Goal: Task Accomplishment & Management: Use online tool/utility

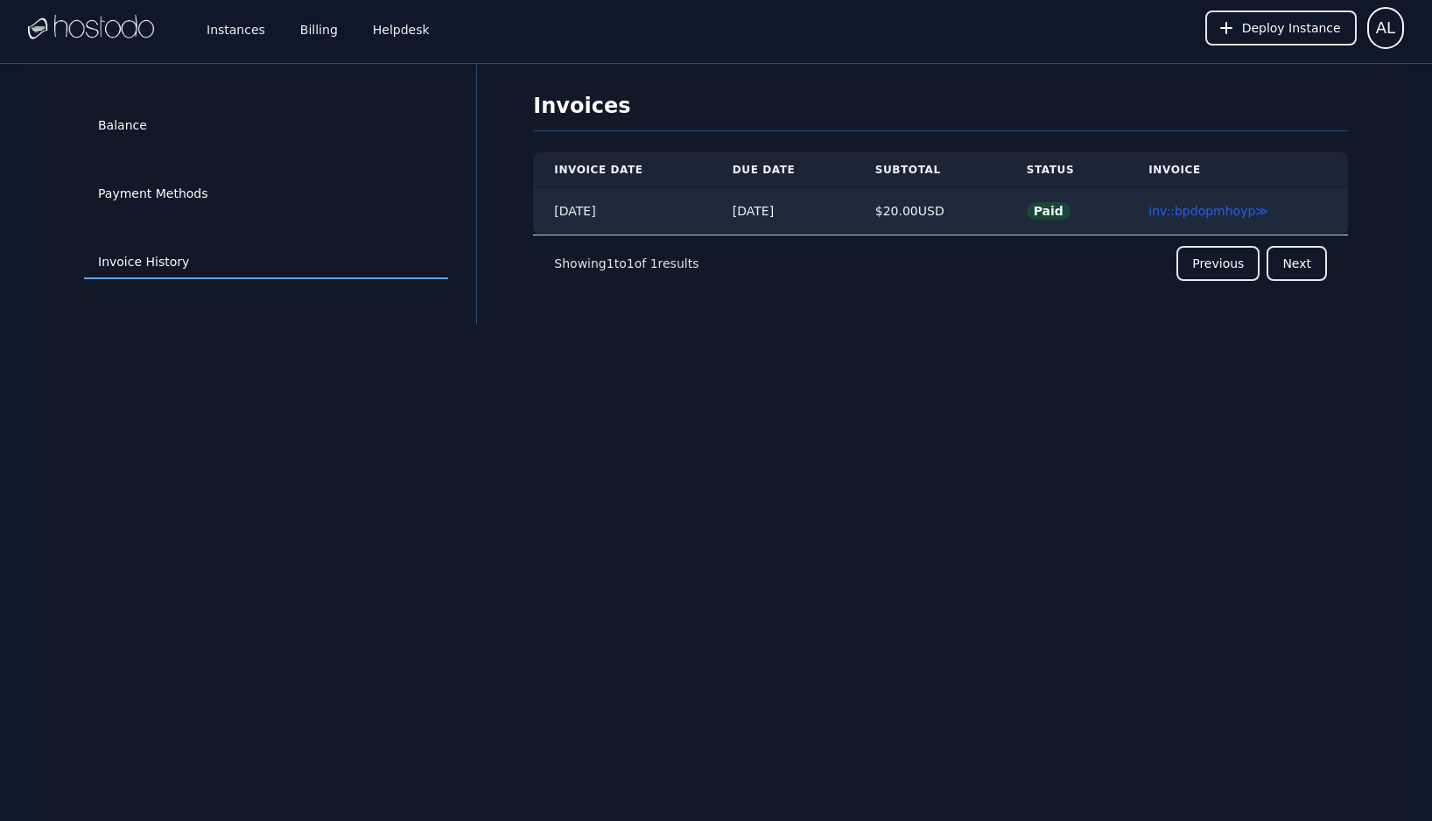
click at [906, 426] on div "Balance Payment Methods Invoice History Invoices Invoice Date Due Date Subtotal…" at bounding box center [716, 474] width 1376 height 821
click at [919, 411] on div "Balance Payment Methods Invoice History Invoices Invoice Date Due Date Subtotal…" at bounding box center [716, 474] width 1376 height 821
click at [798, 421] on div "Balance Payment Methods Invoice History Invoices Invoice Date Due Date Subtotal…" at bounding box center [716, 474] width 1376 height 821
click at [246, 32] on link "Instances" at bounding box center [236, 28] width 66 height 58
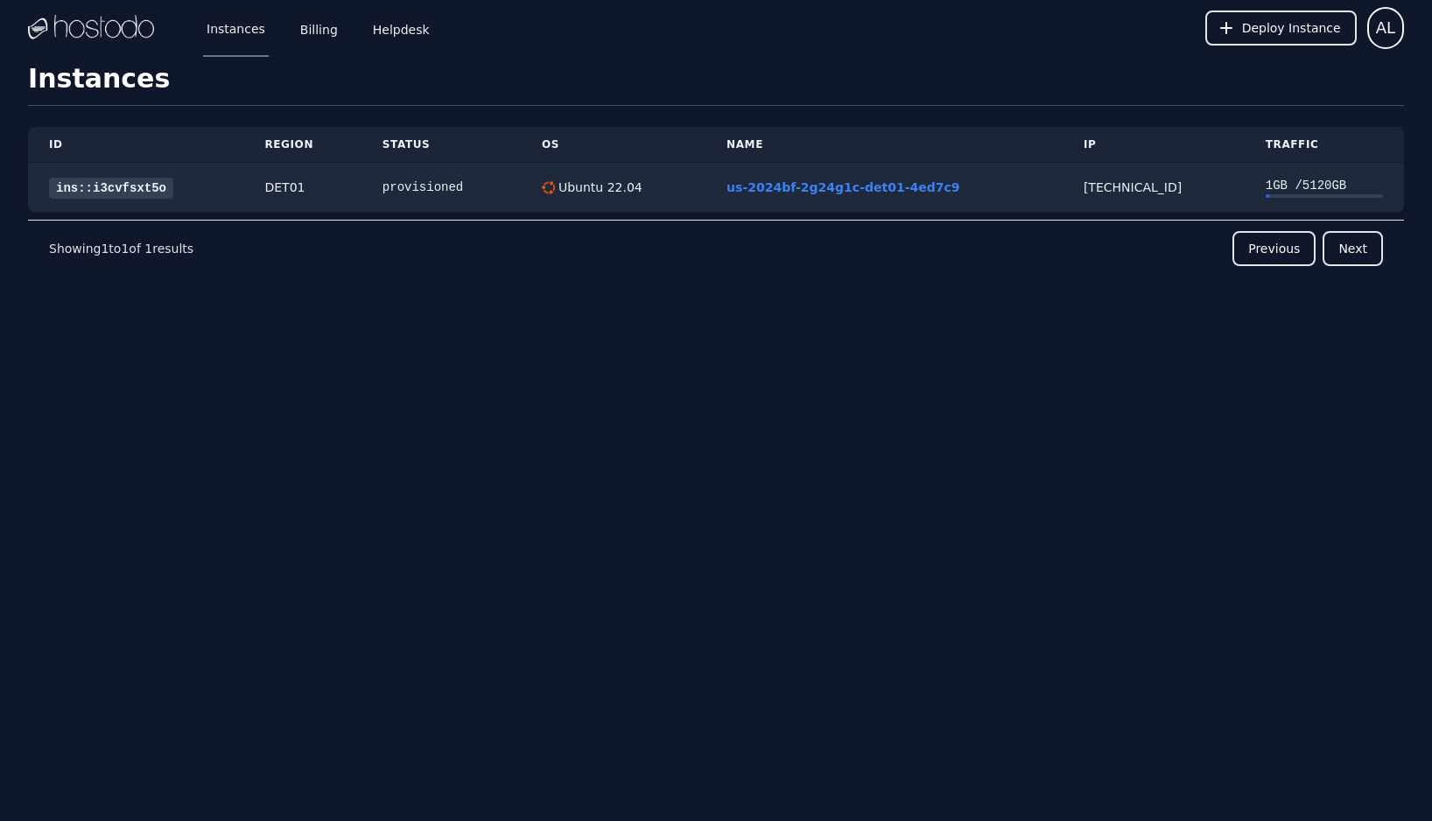
click at [442, 415] on div "Instances Billing Helpdesk Deploy Instance AL Instances SSH Keys Billing Helpde…" at bounding box center [716, 410] width 1432 height 821
click at [133, 183] on link "ins::i3cvfsxt5o" at bounding box center [111, 188] width 124 height 21
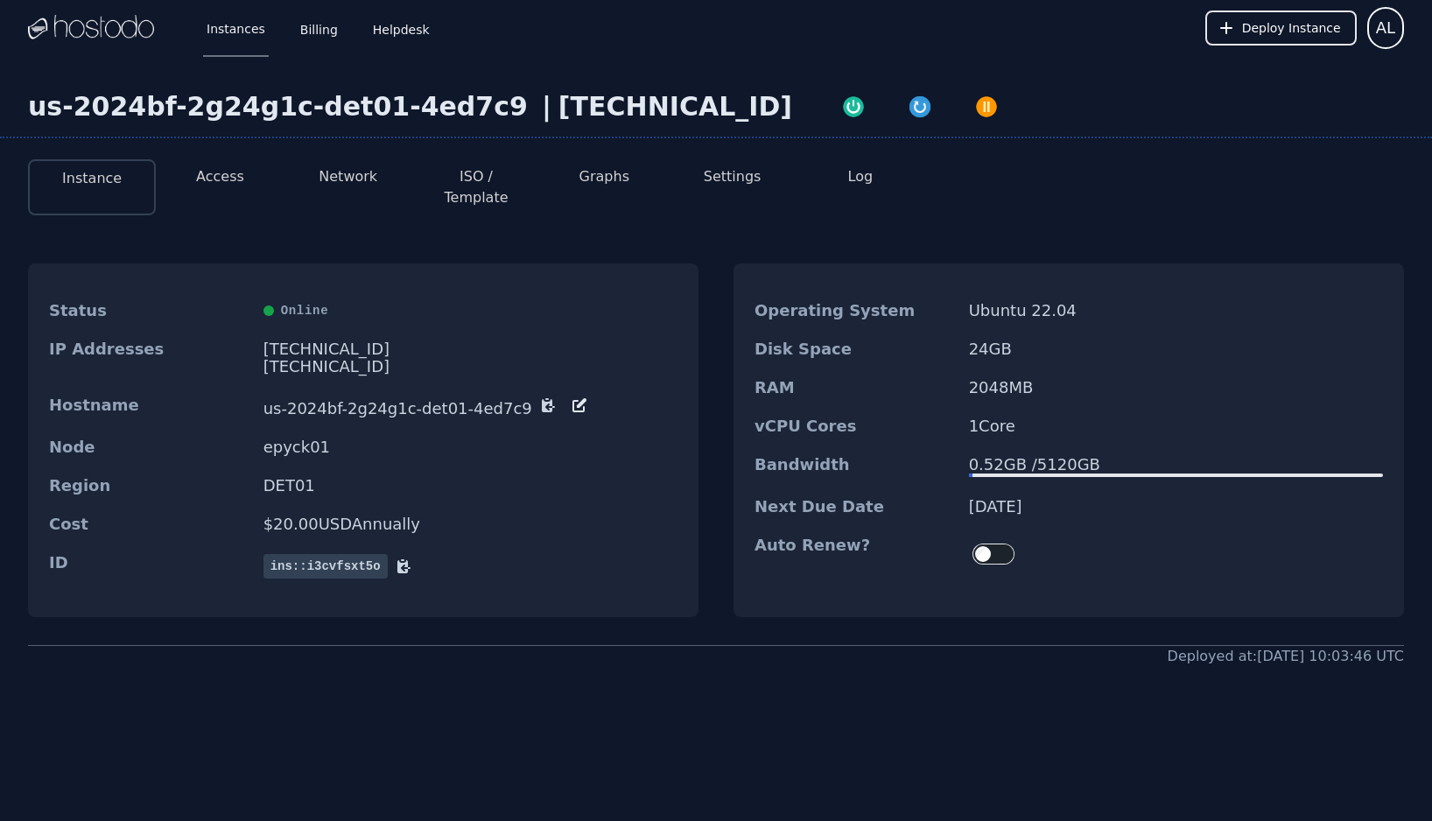
click at [930, 646] on div "Deployed at: 11/27/2024 10:03:46 UTC" at bounding box center [716, 656] width 1376 height 21
click at [993, 595] on div "Operating System Ubuntu 22.04 Disk Space 24 GB RAM 2048 MB vCPU Cores 1 Core Ba…" at bounding box center [1069, 443] width 670 height 361
click at [495, 181] on button "ISO / Template" at bounding box center [476, 187] width 100 height 42
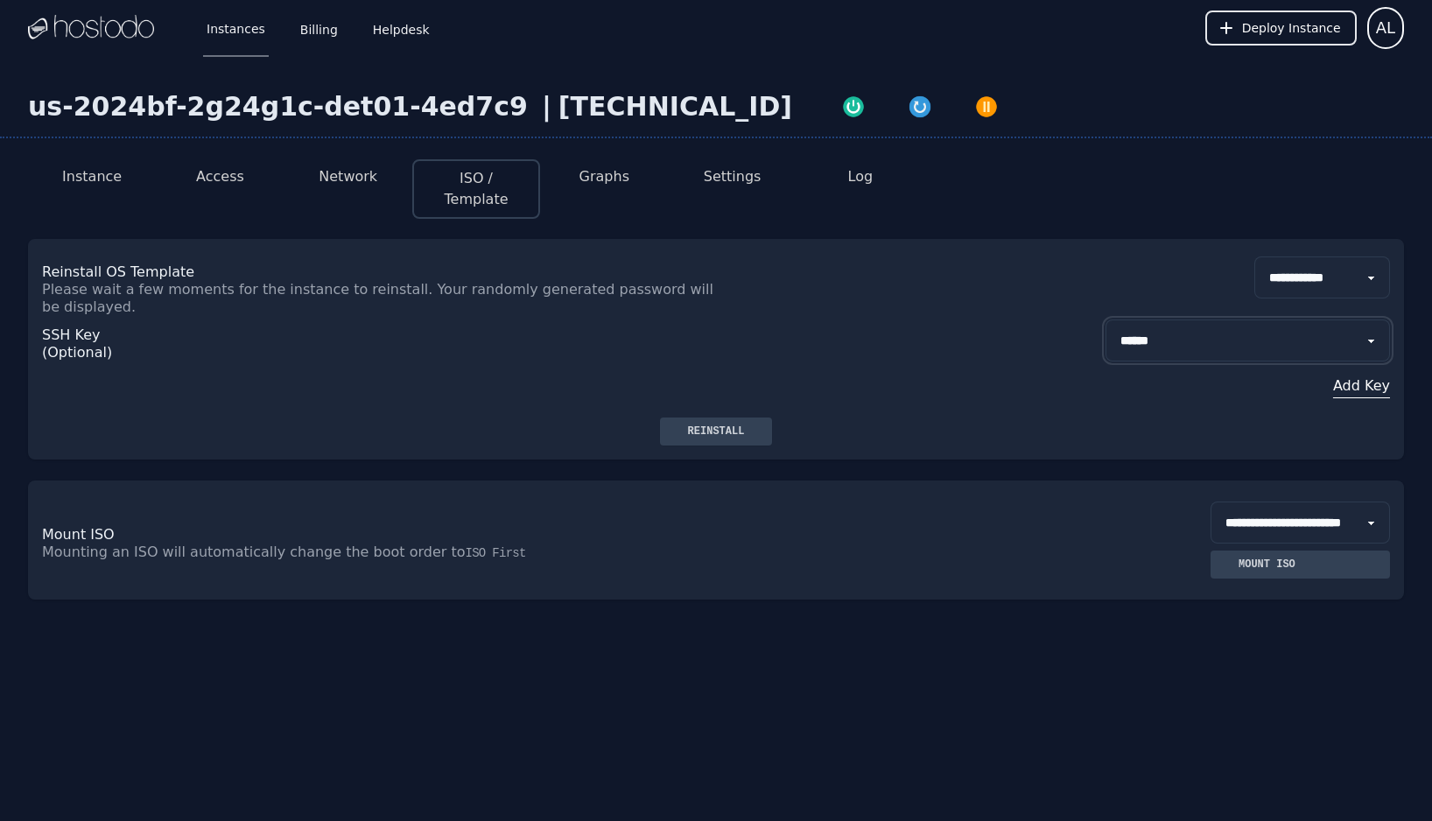
click at [1150, 322] on select "**********" at bounding box center [1248, 340] width 284 height 42
click at [1354, 502] on select "**********" at bounding box center [1300, 523] width 179 height 42
click at [364, 544] on p "Mounting an ISO will automatically change the boot order to ISO First" at bounding box center [379, 553] width 674 height 18
click at [397, 618] on div "**********" at bounding box center [716, 415] width 1432 height 719
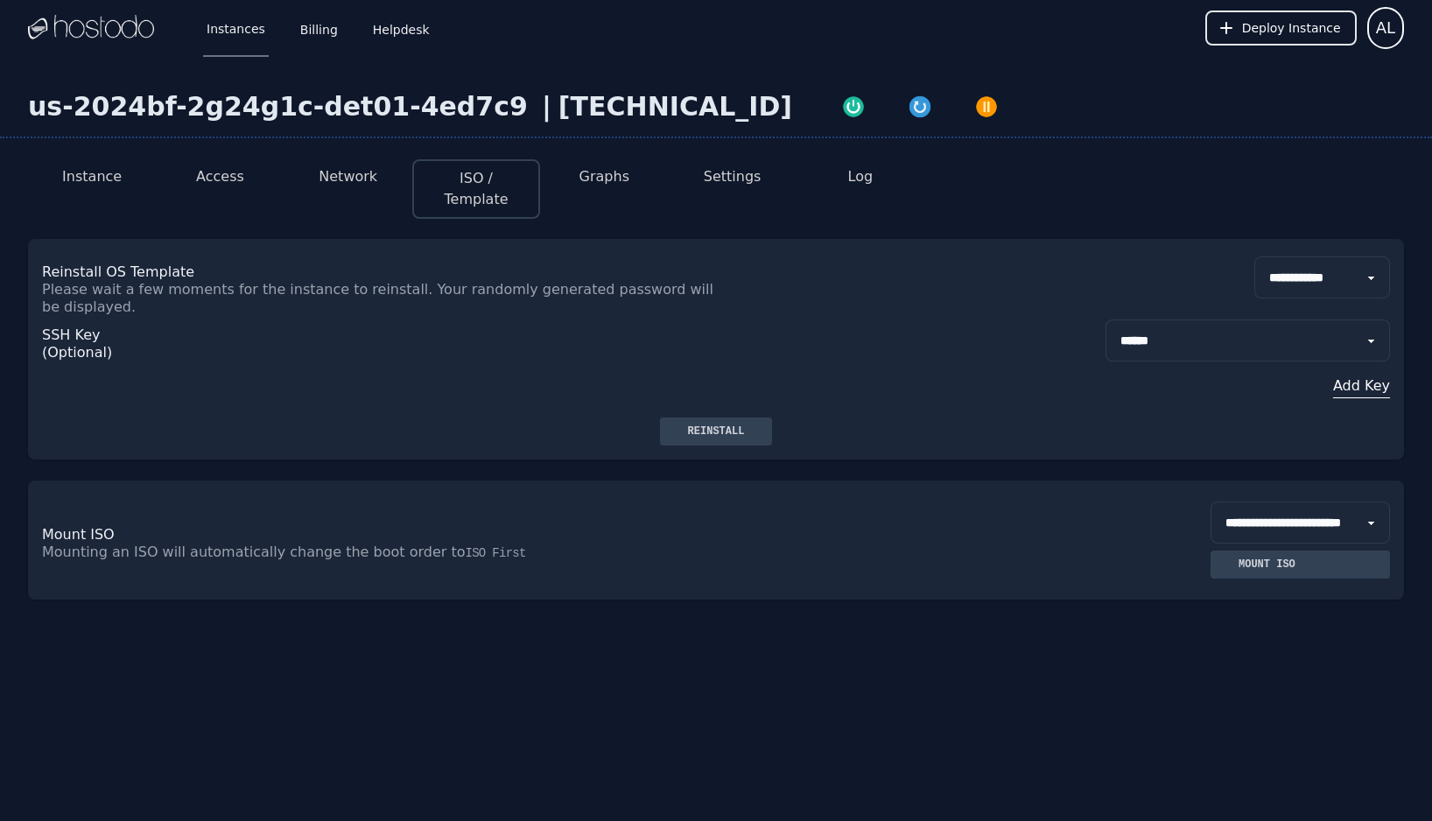
click at [607, 179] on button "Graphs" at bounding box center [604, 176] width 50 height 21
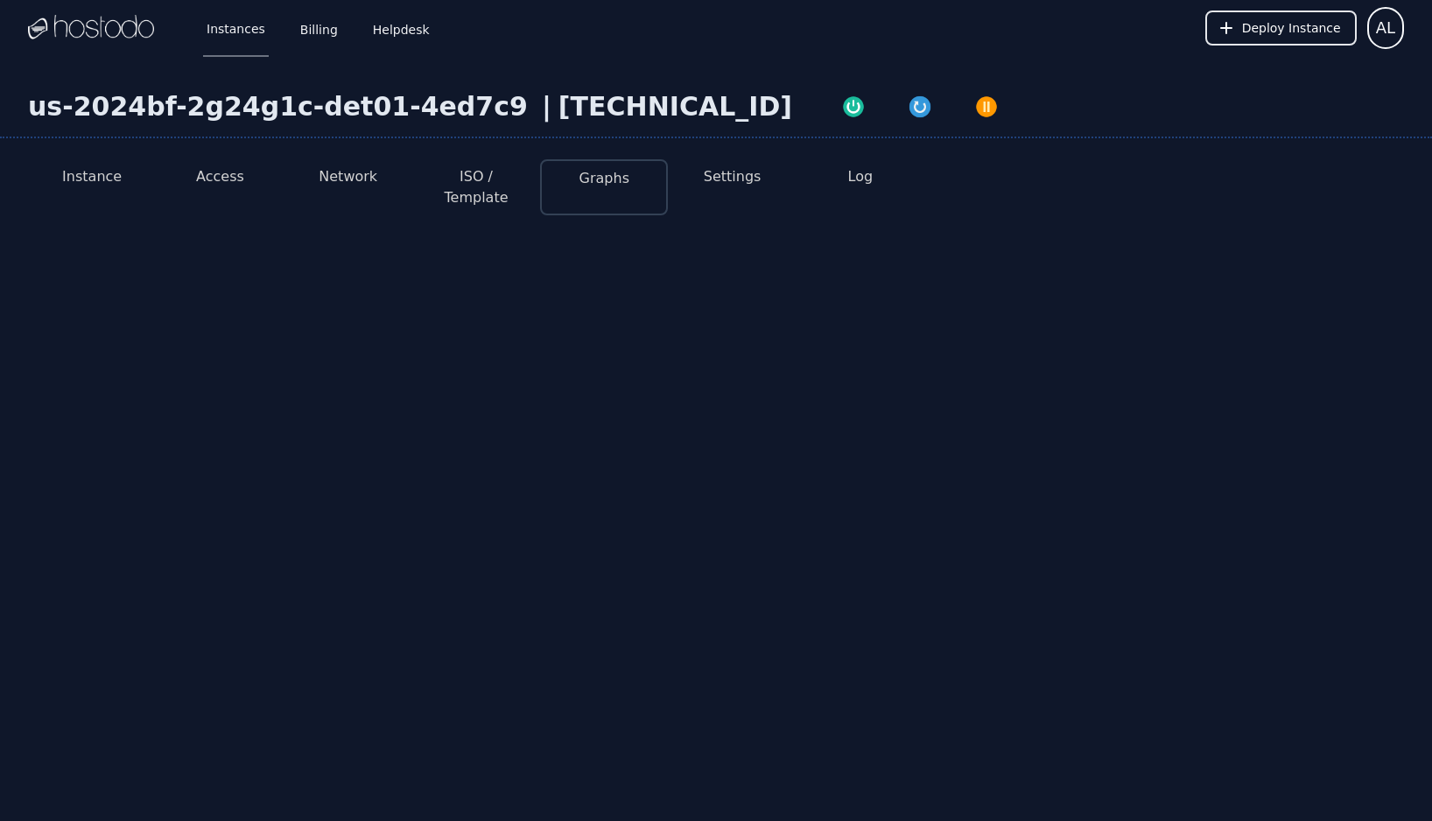
select select "***"
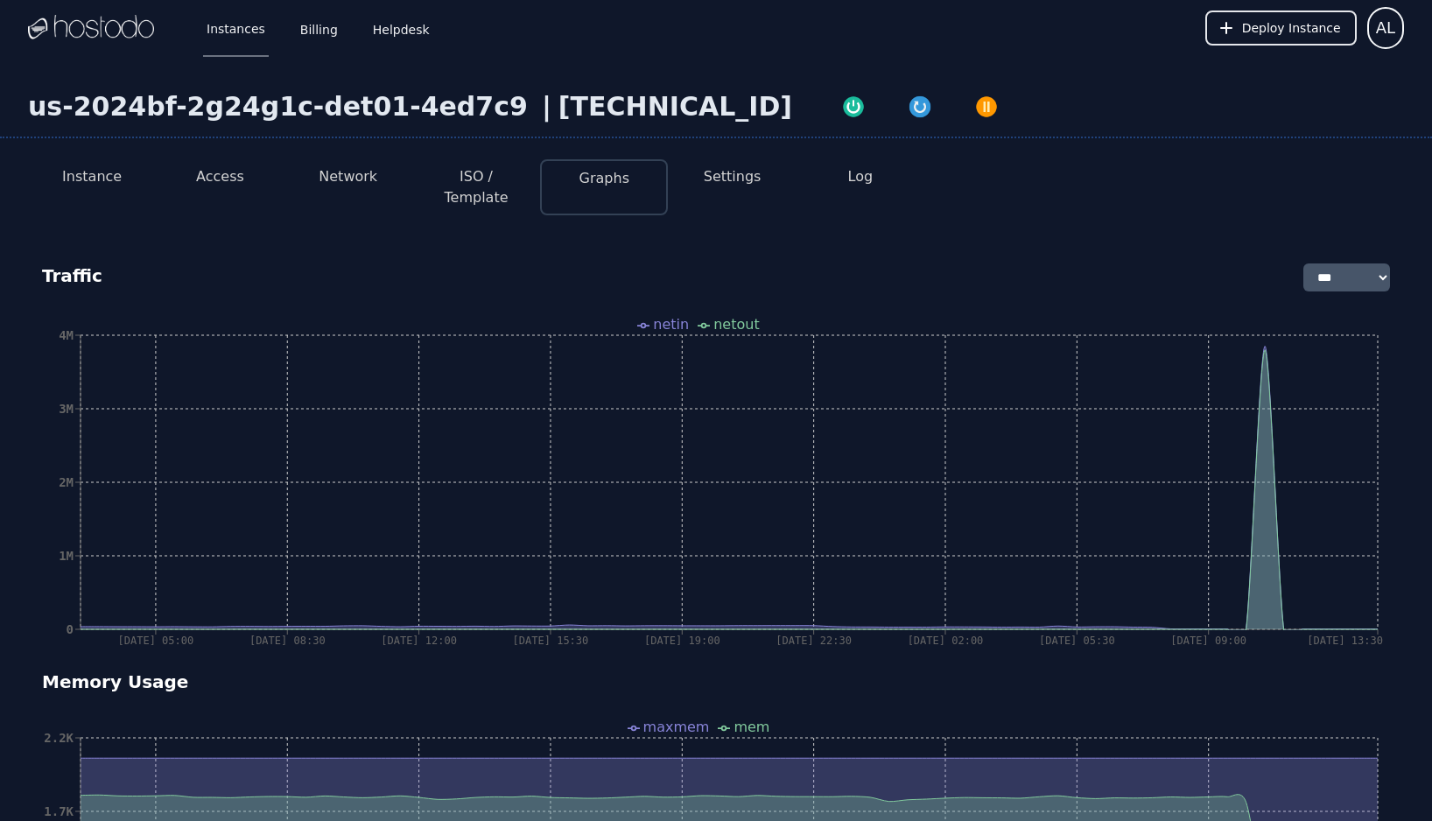
click at [876, 177] on li "Log" at bounding box center [861, 187] width 128 height 56
click at [861, 177] on button "Log" at bounding box center [860, 176] width 25 height 21
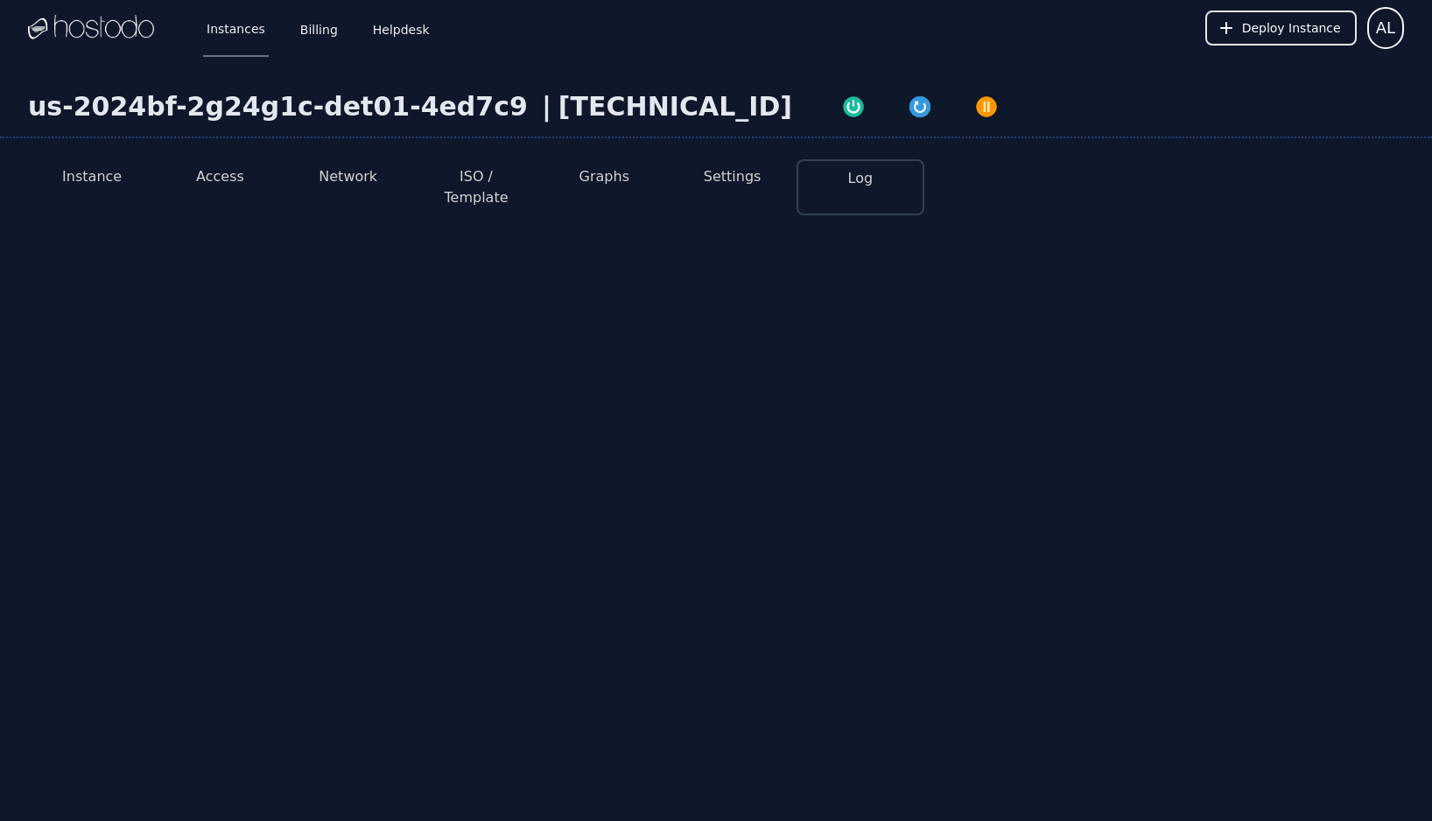
click at [94, 175] on button "Instance" at bounding box center [92, 176] width 60 height 21
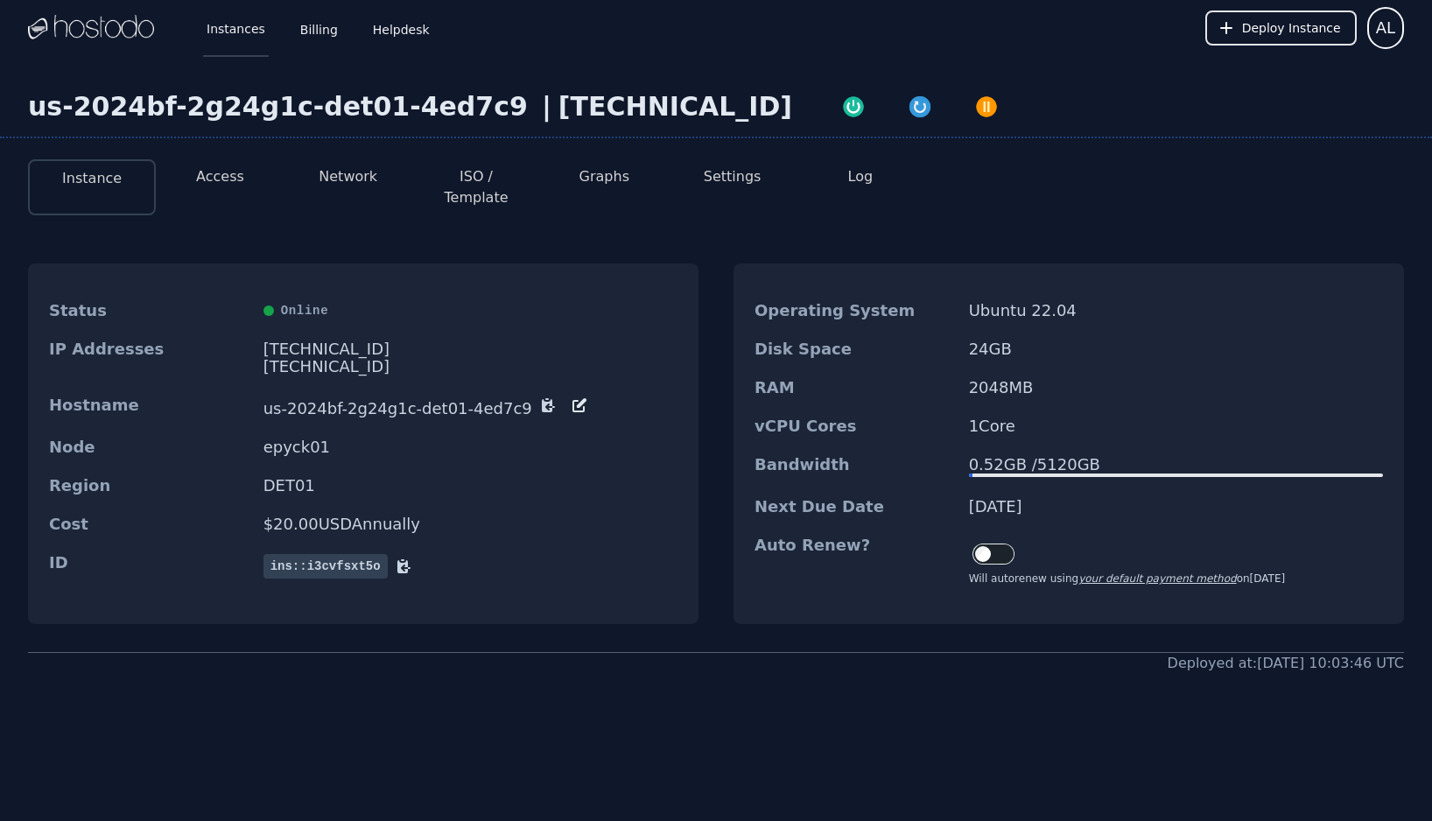
click at [255, 35] on link "Instances" at bounding box center [236, 28] width 66 height 58
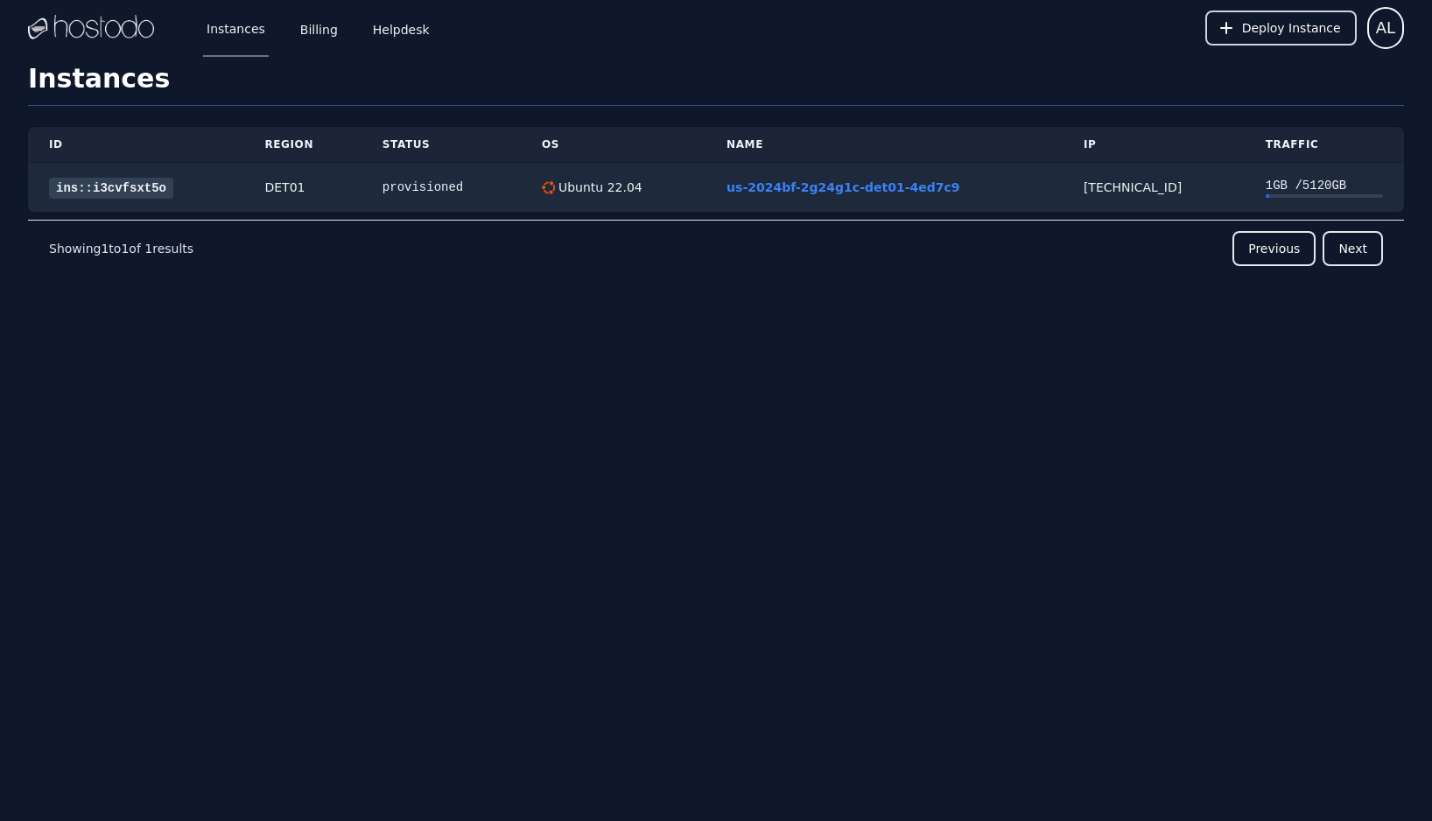
click at [1281, 40] on button "Deploy Instance" at bounding box center [1280, 28] width 151 height 35
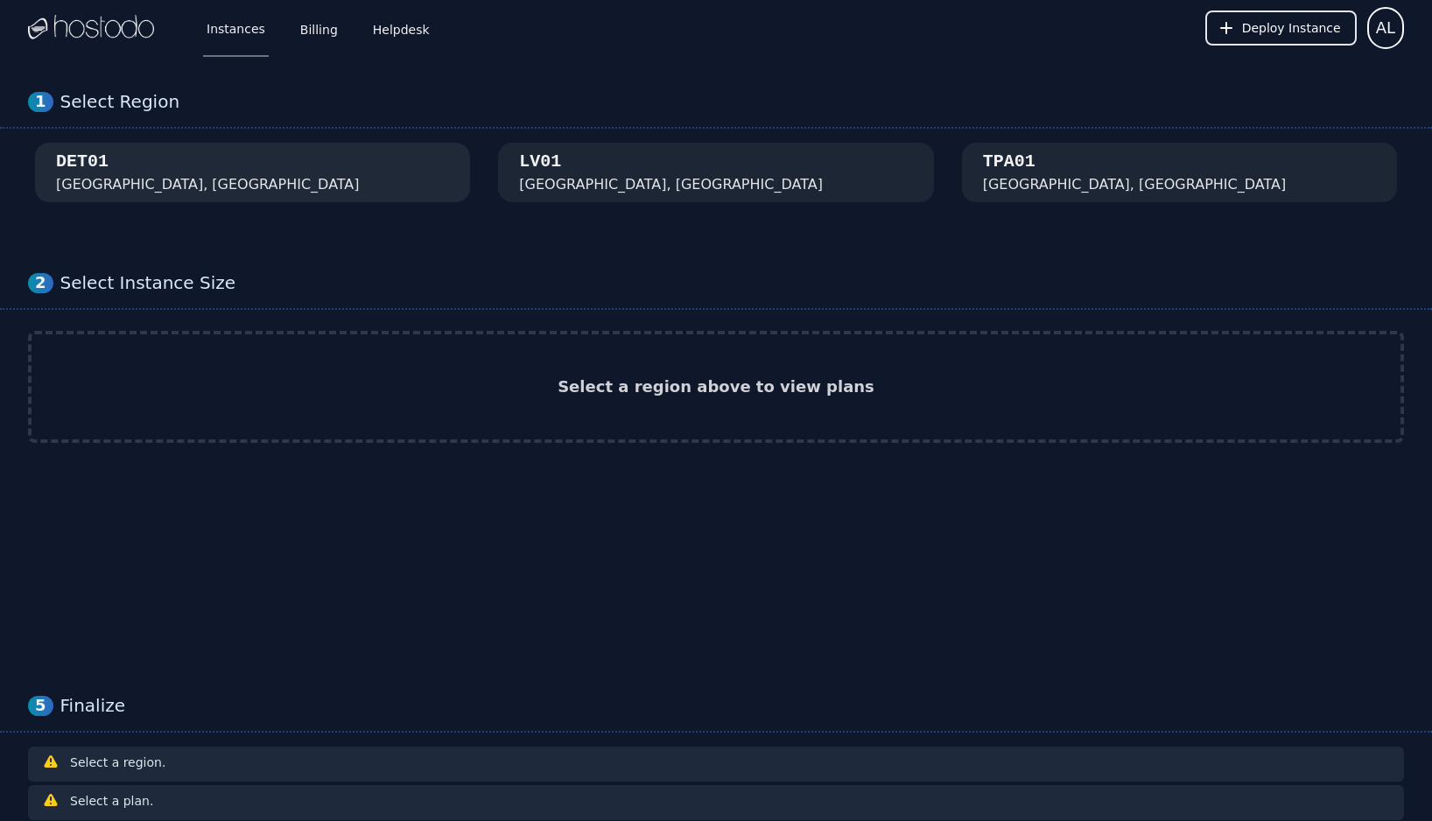
click at [419, 176] on div "DET01 [GEOGRAPHIC_DATA], [GEOGRAPHIC_DATA]" at bounding box center [252, 173] width 393 height 46
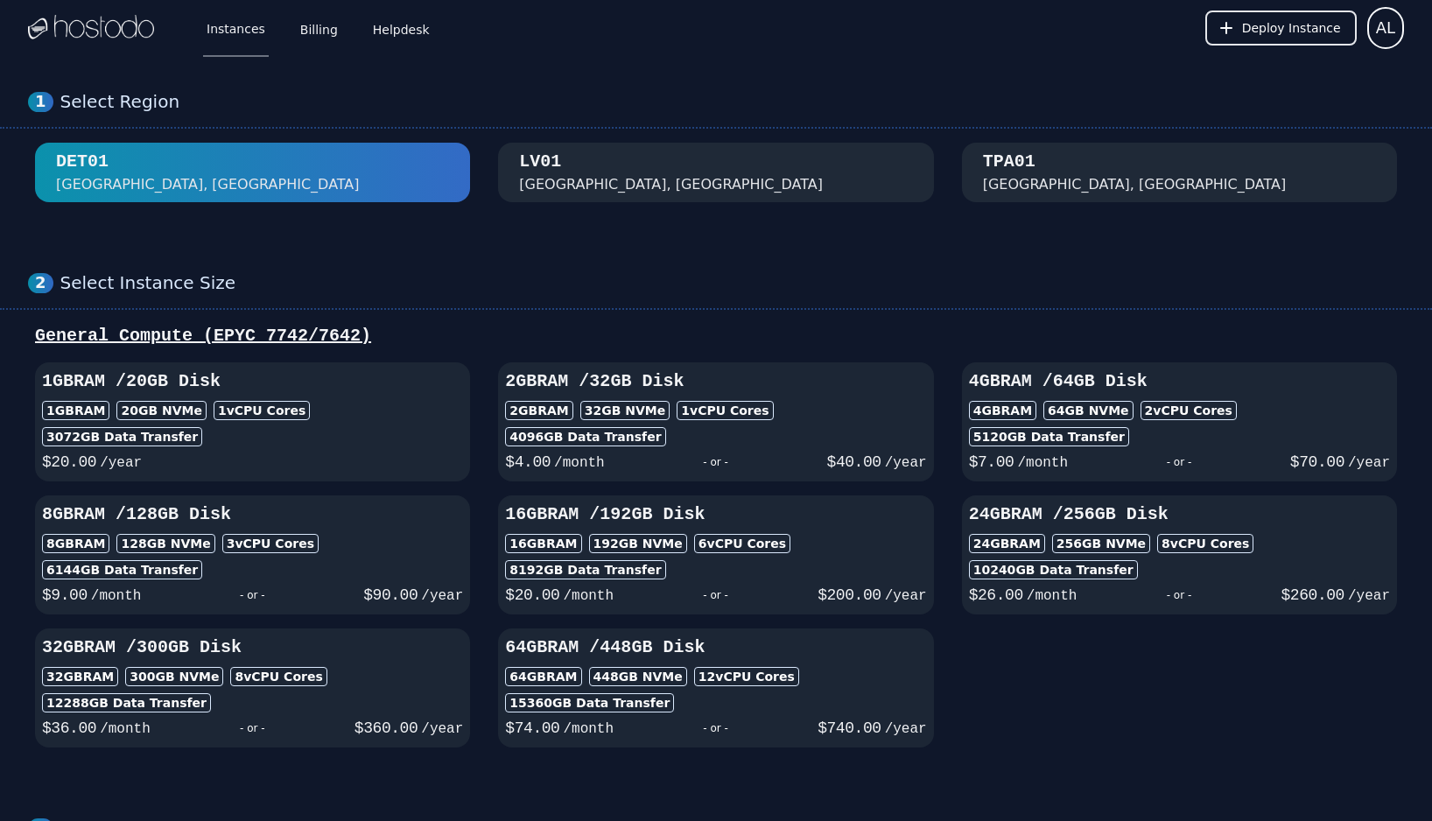
click at [917, 291] on div "Select Instance Size" at bounding box center [732, 283] width 1344 height 22
click at [864, 316] on div "2 Select Instance Size General Compute (EPYC 7742/7642) 1GB RAM / 20 GB Disk 1G…" at bounding box center [716, 509] width 1432 height 545
click at [1268, 383] on h3 "4GB RAM / 64 GB Disk" at bounding box center [1179, 381] width 421 height 25
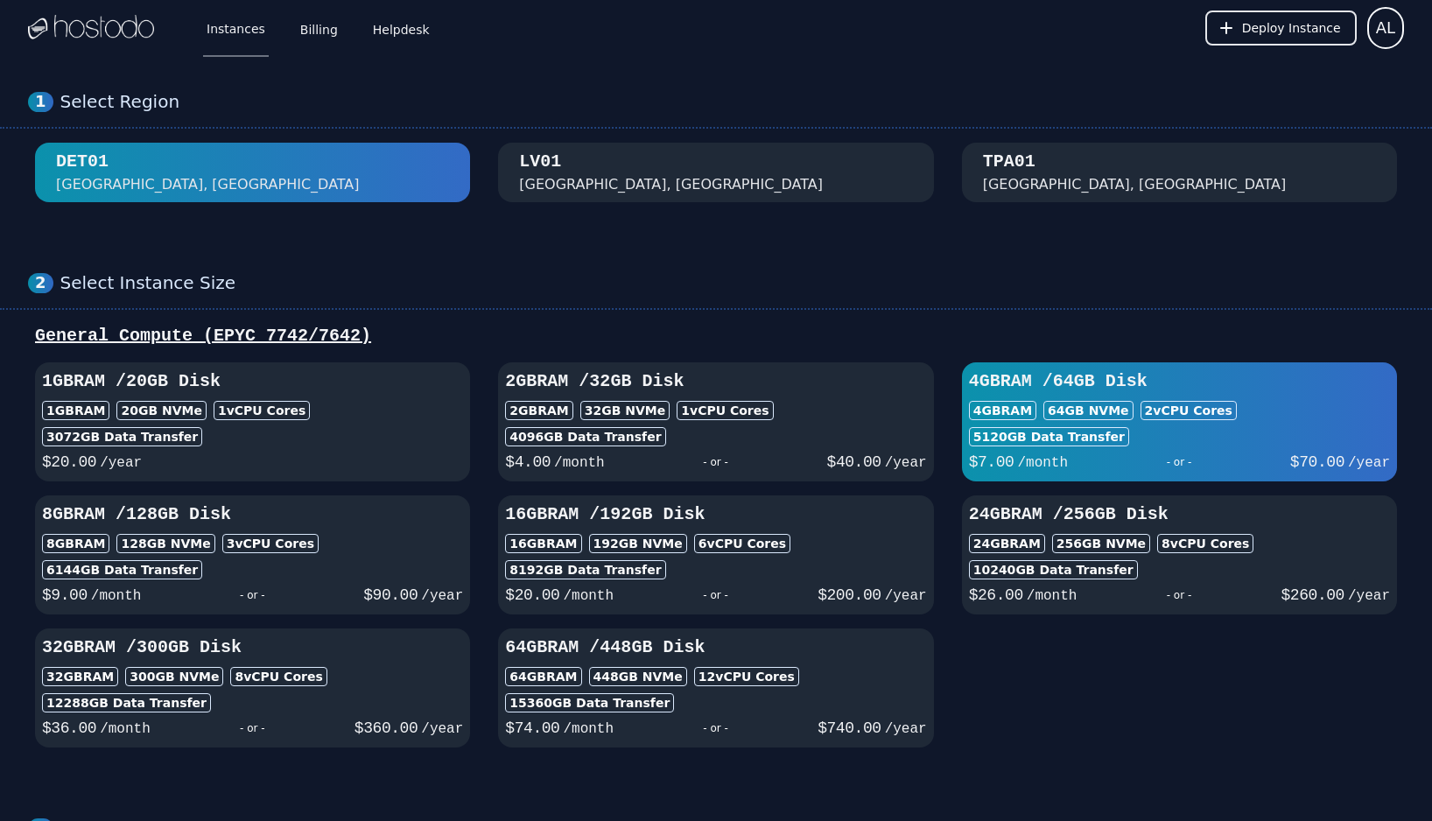
click at [705, 193] on div "[GEOGRAPHIC_DATA], [GEOGRAPHIC_DATA]" at bounding box center [715, 173] width 393 height 46
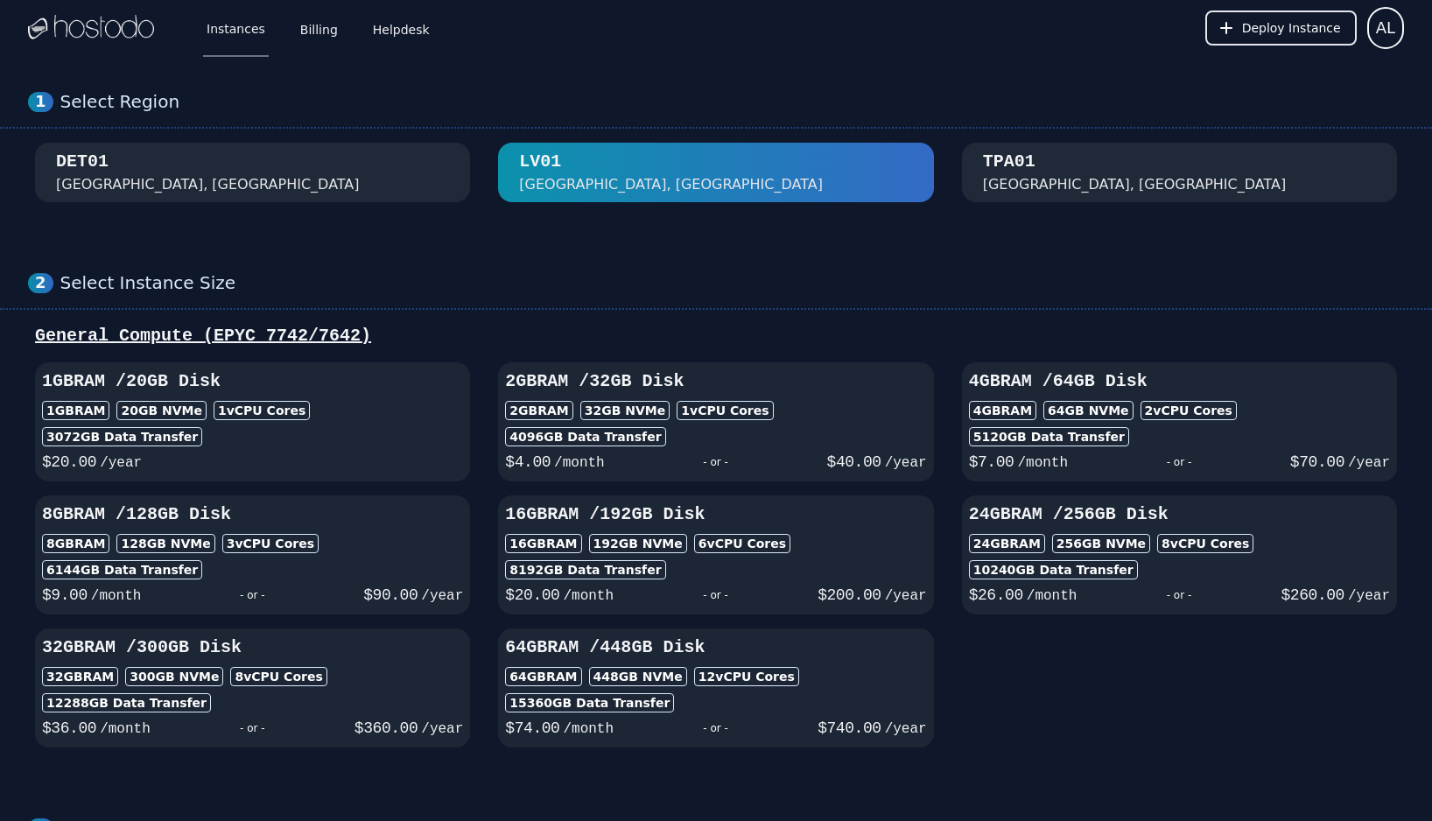
click at [1025, 198] on button "TPA01 [GEOGRAPHIC_DATA], [GEOGRAPHIC_DATA]" at bounding box center [1179, 173] width 435 height 60
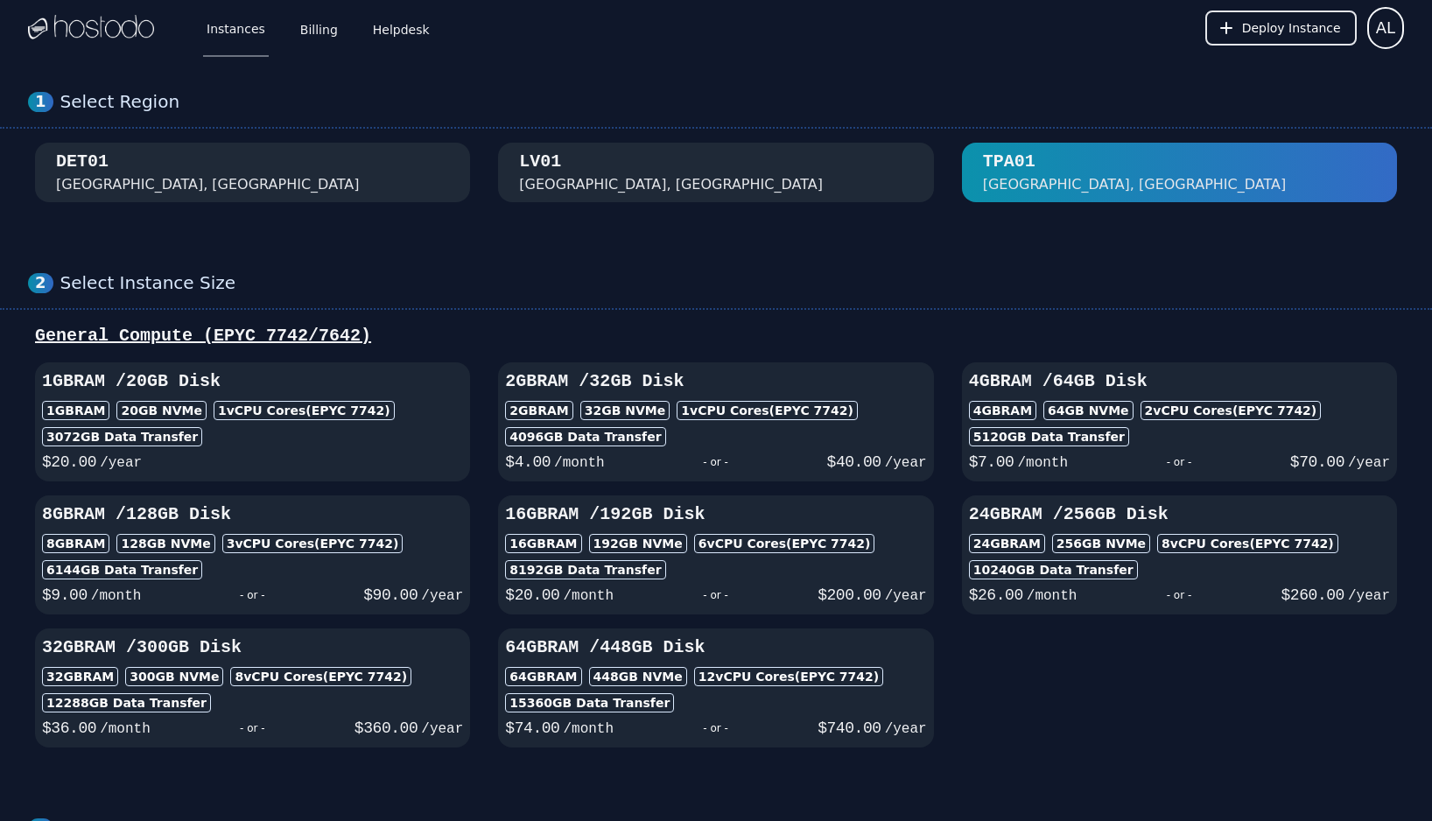
click at [375, 179] on div "DET01 [GEOGRAPHIC_DATA], [GEOGRAPHIC_DATA]" at bounding box center [252, 173] width 393 height 46
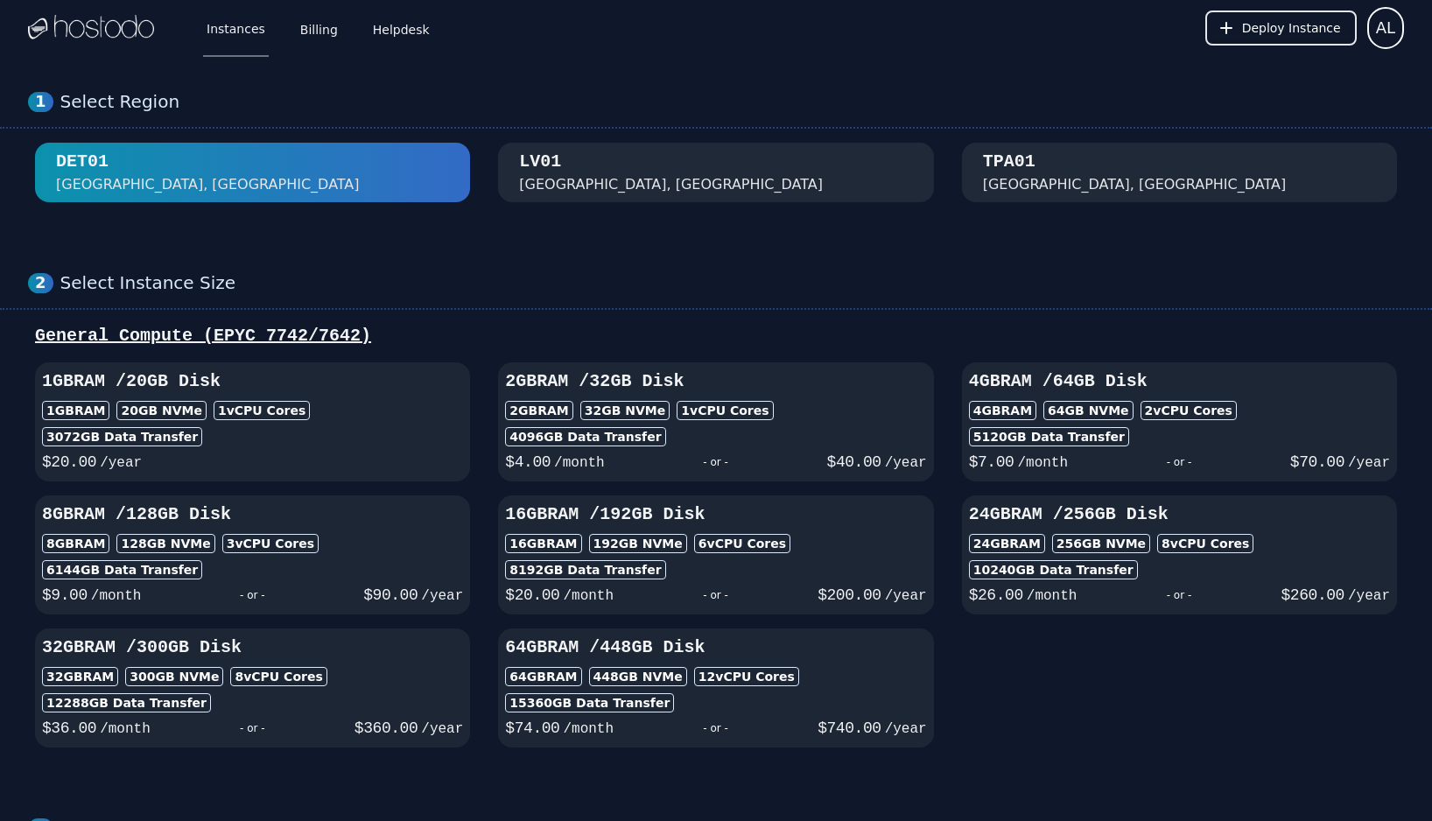
click at [105, 104] on div "Select Region" at bounding box center [732, 102] width 1344 height 22
click at [249, 31] on link "Instances" at bounding box center [236, 28] width 66 height 58
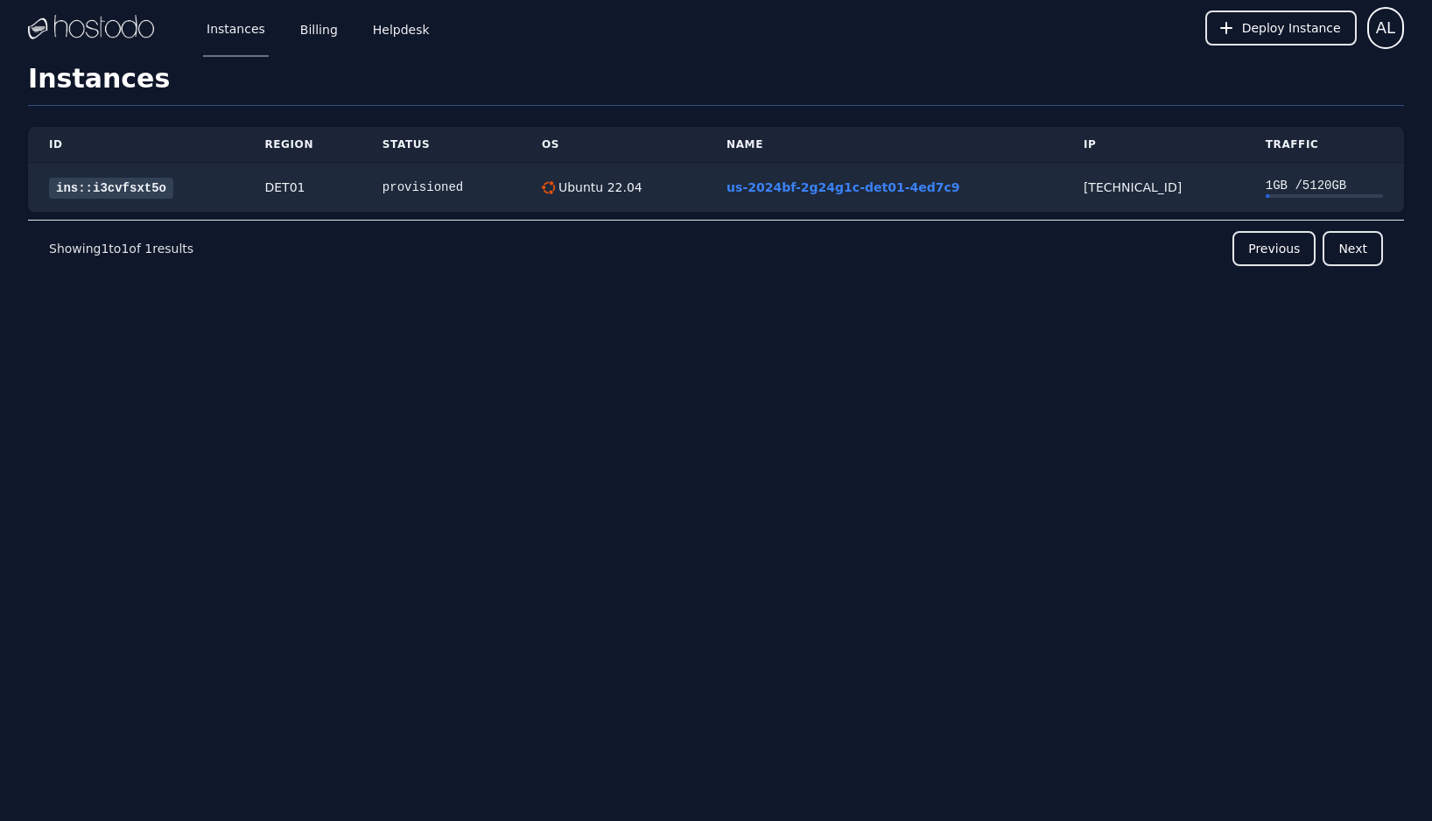
click at [597, 470] on div "Instances Billing Helpdesk Deploy Instance AL Instances SSH Keys Billing Helpde…" at bounding box center [716, 410] width 1432 height 821
